Goal: Information Seeking & Learning: Learn about a topic

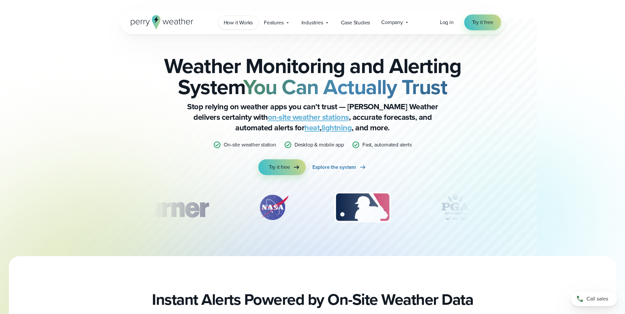
click at [242, 24] on span "How it Works" at bounding box center [238, 23] width 29 height 8
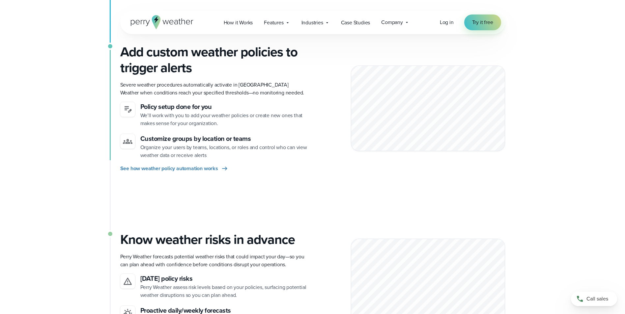
scroll to position [297, 0]
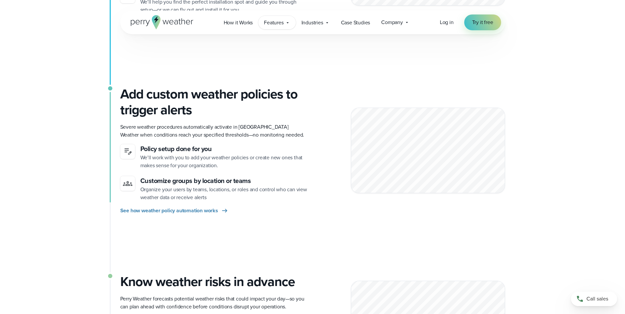
click at [285, 21] on icon at bounding box center [287, 22] width 5 height 5
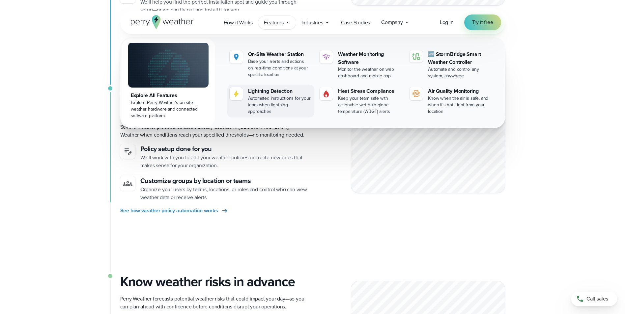
click at [278, 93] on div "Lightning Detection" at bounding box center [280, 91] width 64 height 8
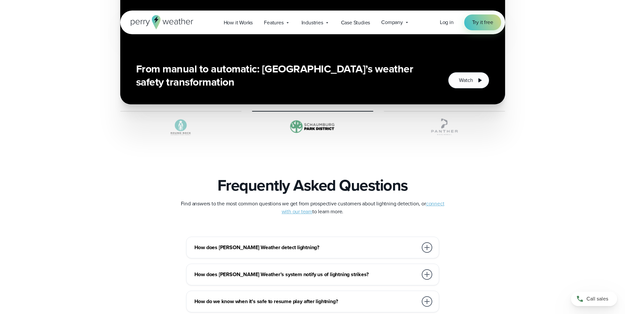
scroll to position [1285, 0]
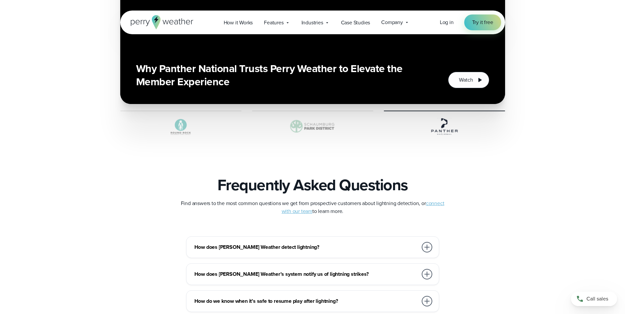
click at [427, 246] on div at bounding box center [427, 247] width 11 height 11
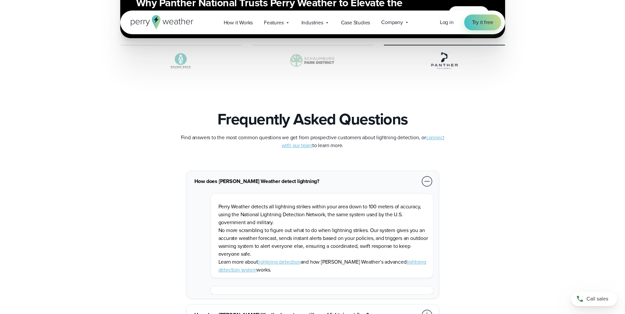
scroll to position [1417, 0]
